Goal: Communication & Community: Answer question/provide support

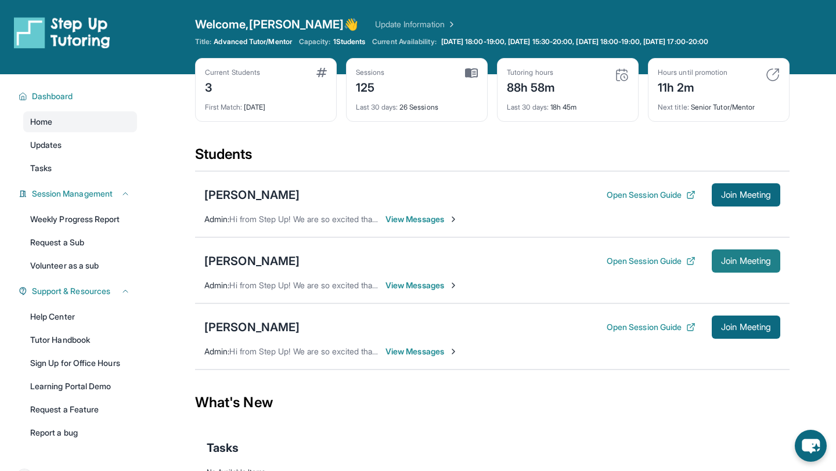
click at [772, 257] on button "Join Meeting" at bounding box center [745, 261] width 68 height 23
click at [443, 290] on span "View Messages" at bounding box center [421, 286] width 73 height 12
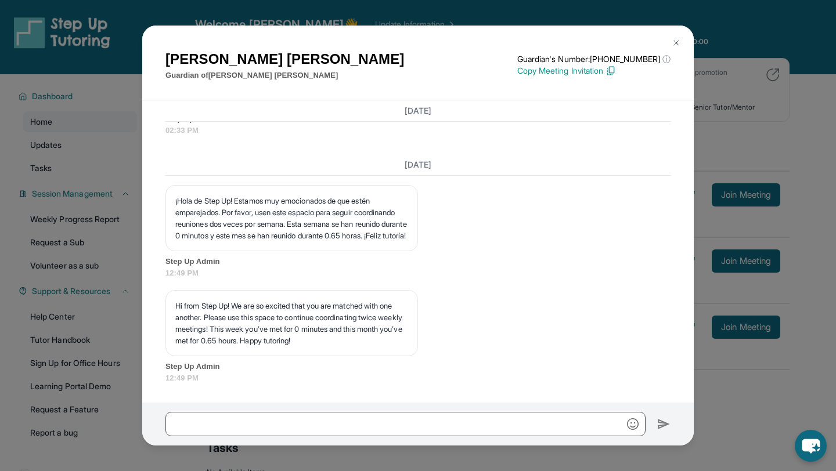
scroll to position [3780, 0]
click at [672, 48] on button at bounding box center [675, 42] width 23 height 23
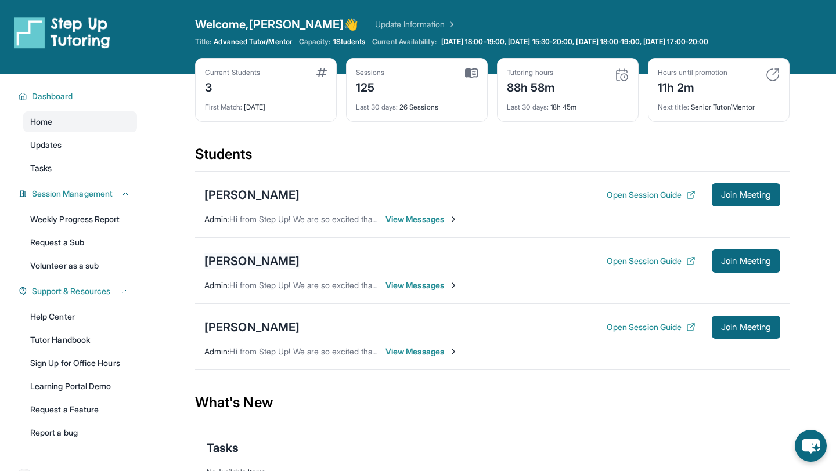
click at [245, 261] on div "[PERSON_NAME]" at bounding box center [251, 261] width 95 height 16
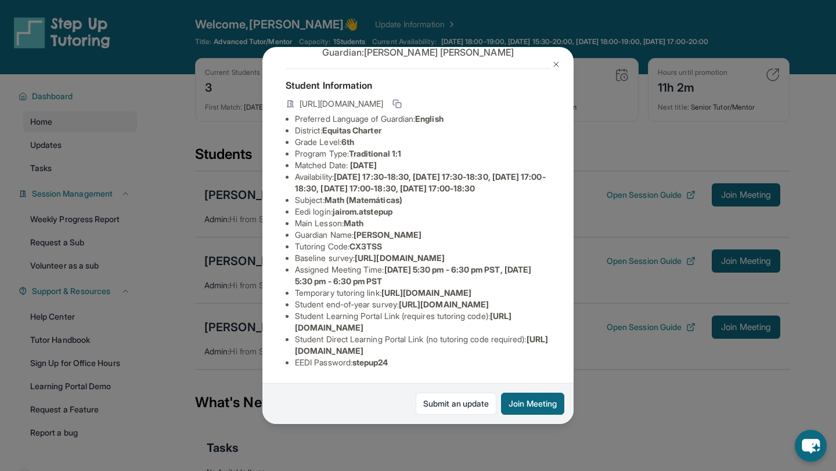
scroll to position [95, 0]
click at [381, 298] on span "[URL][DOMAIN_NAME]" at bounding box center [426, 293] width 90 height 10
drag, startPoint x: 304, startPoint y: 301, endPoint x: 404, endPoint y: 308, distance: 100.6
click at [404, 299] on li "Temporary tutoring link : [URL][DOMAIN_NAME]" at bounding box center [422, 293] width 255 height 12
copy span "[URL][DOMAIN_NAME]"
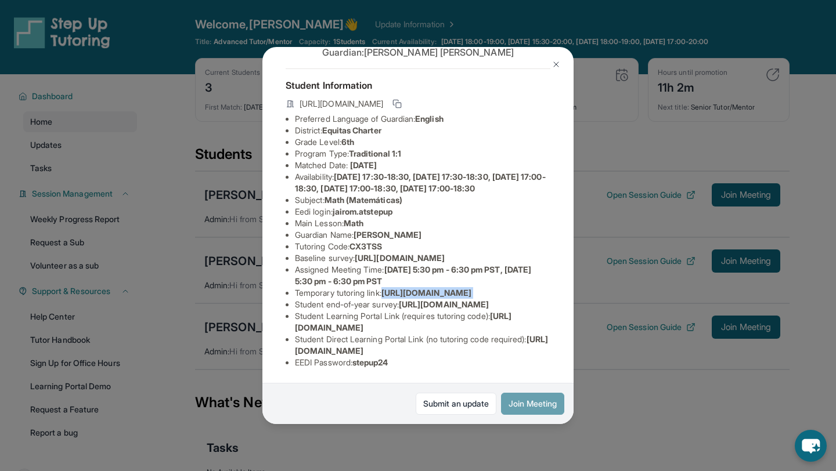
click at [540, 399] on button "Join Meeting" at bounding box center [532, 404] width 63 height 22
